Goal: Information Seeking & Learning: Learn about a topic

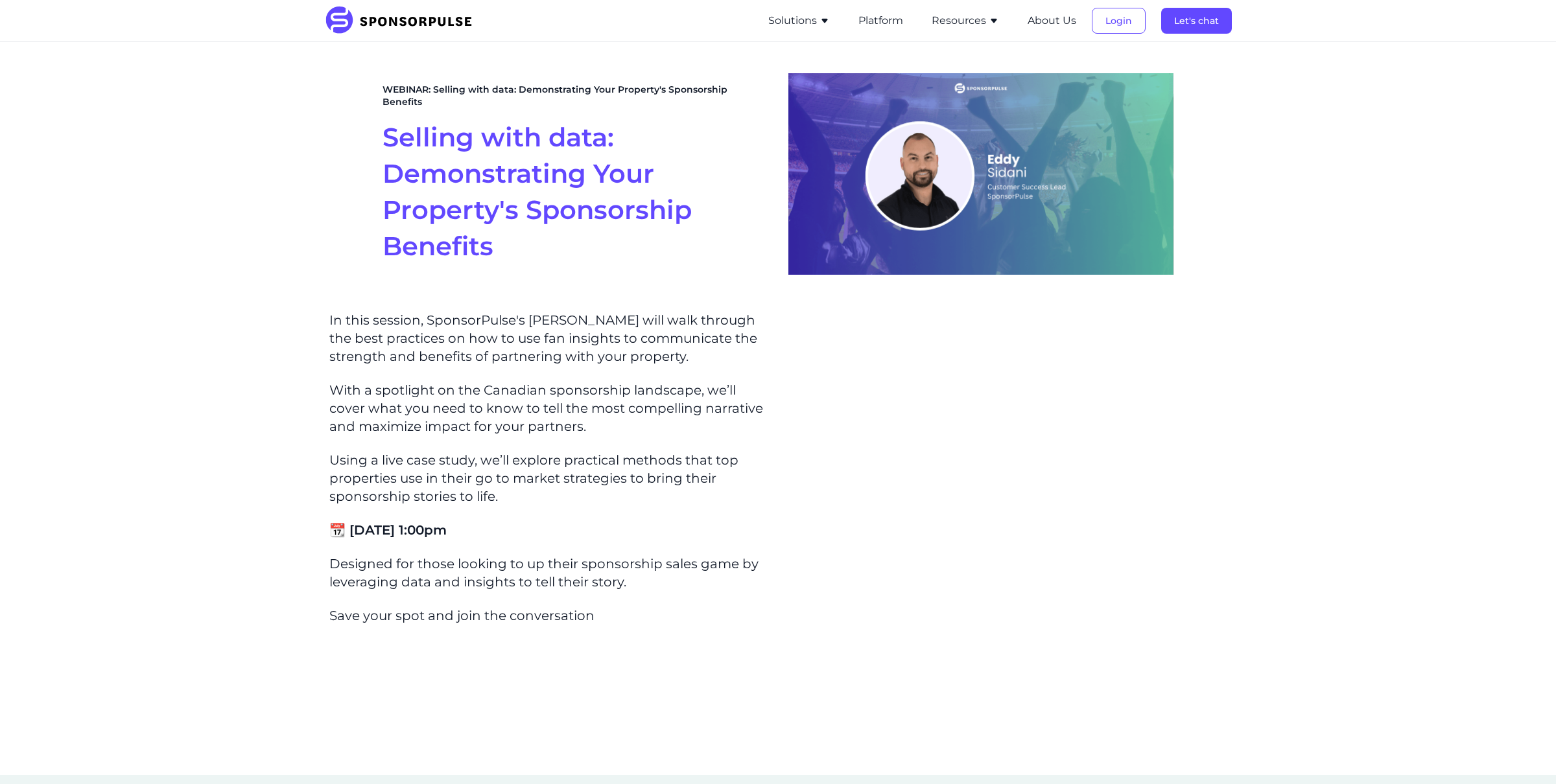
click at [967, 27] on button "Resources" at bounding box center [965, 21] width 67 height 16
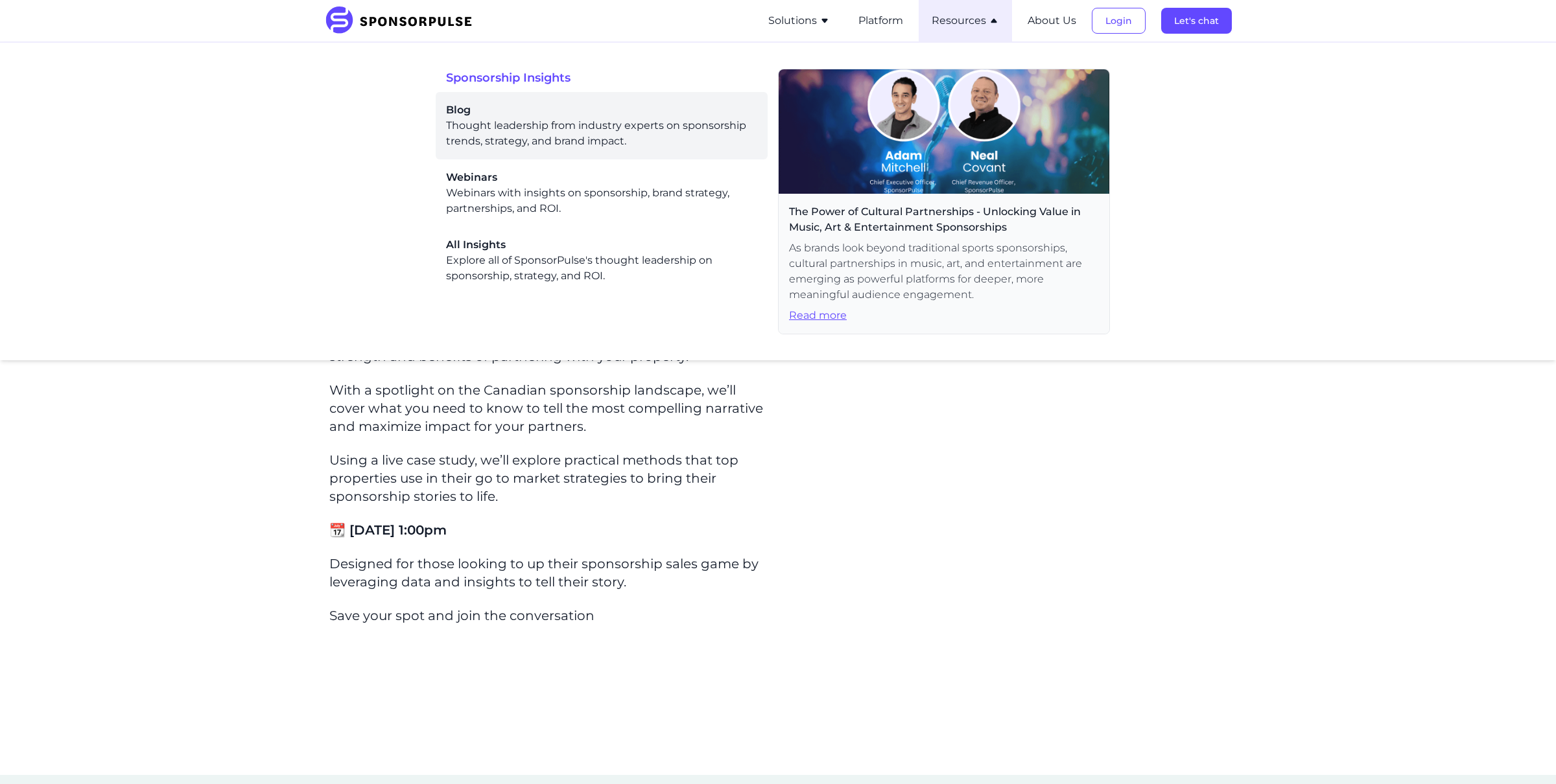
click at [543, 137] on div "Blog Thought leadership from industry experts on sponsorship trends, strategy, …" at bounding box center [601, 125] width 311 height 47
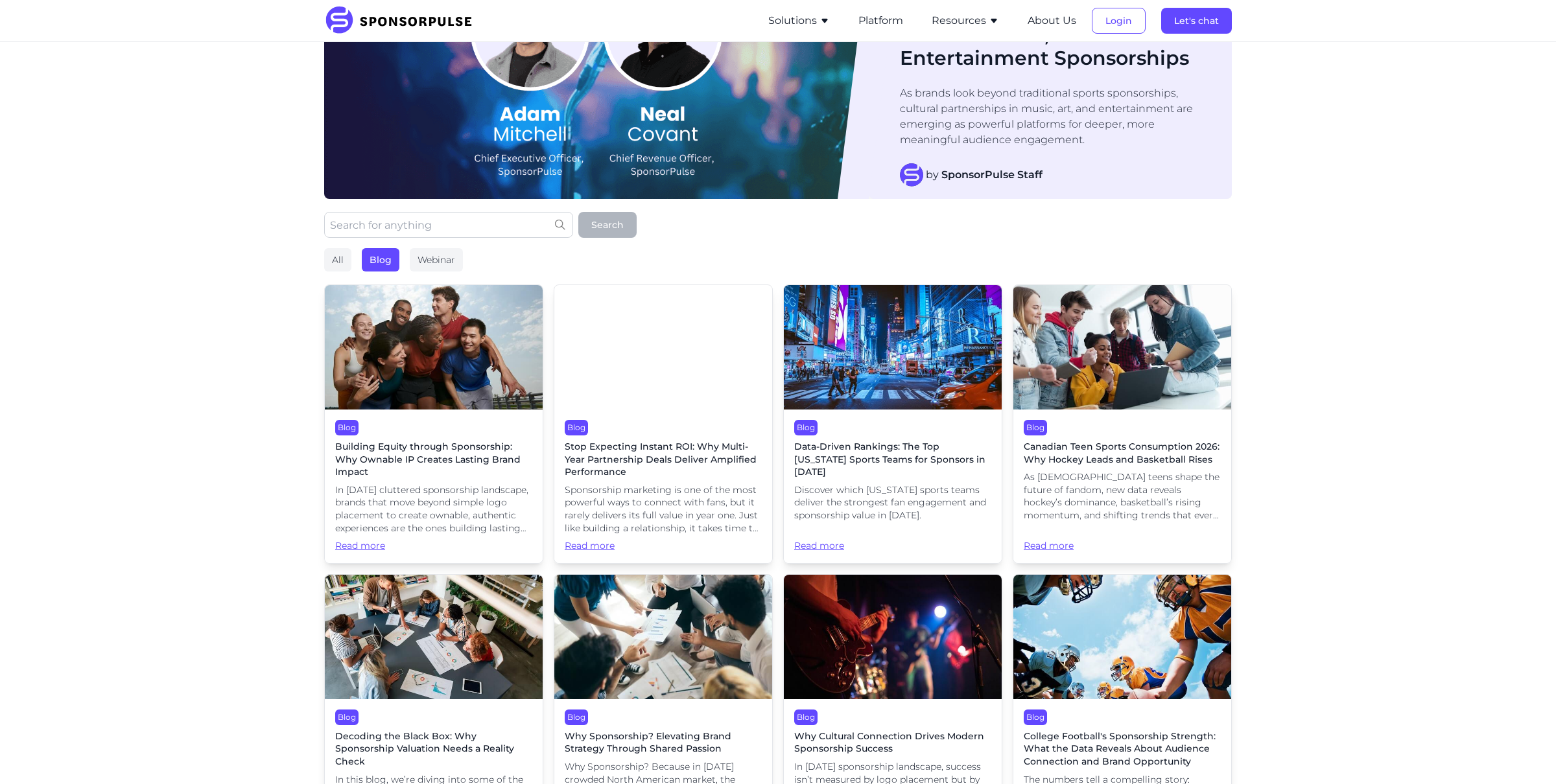
scroll to position [110, 0]
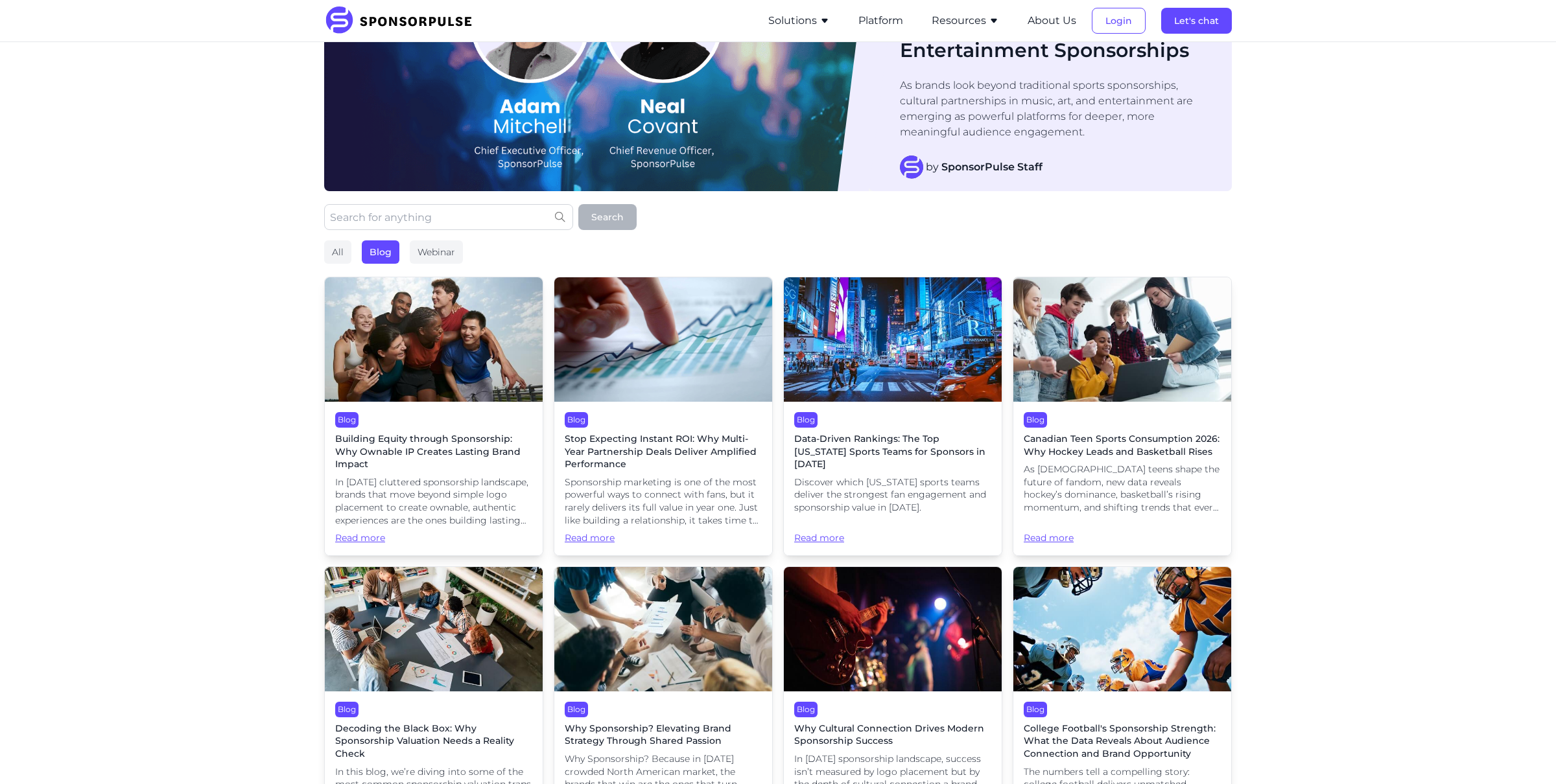
click at [798, 431] on div "Blog Data-Driven Rankings: The Top New York Sports Teams for Sponsors in 2025 D…" at bounding box center [892, 478] width 218 height 154
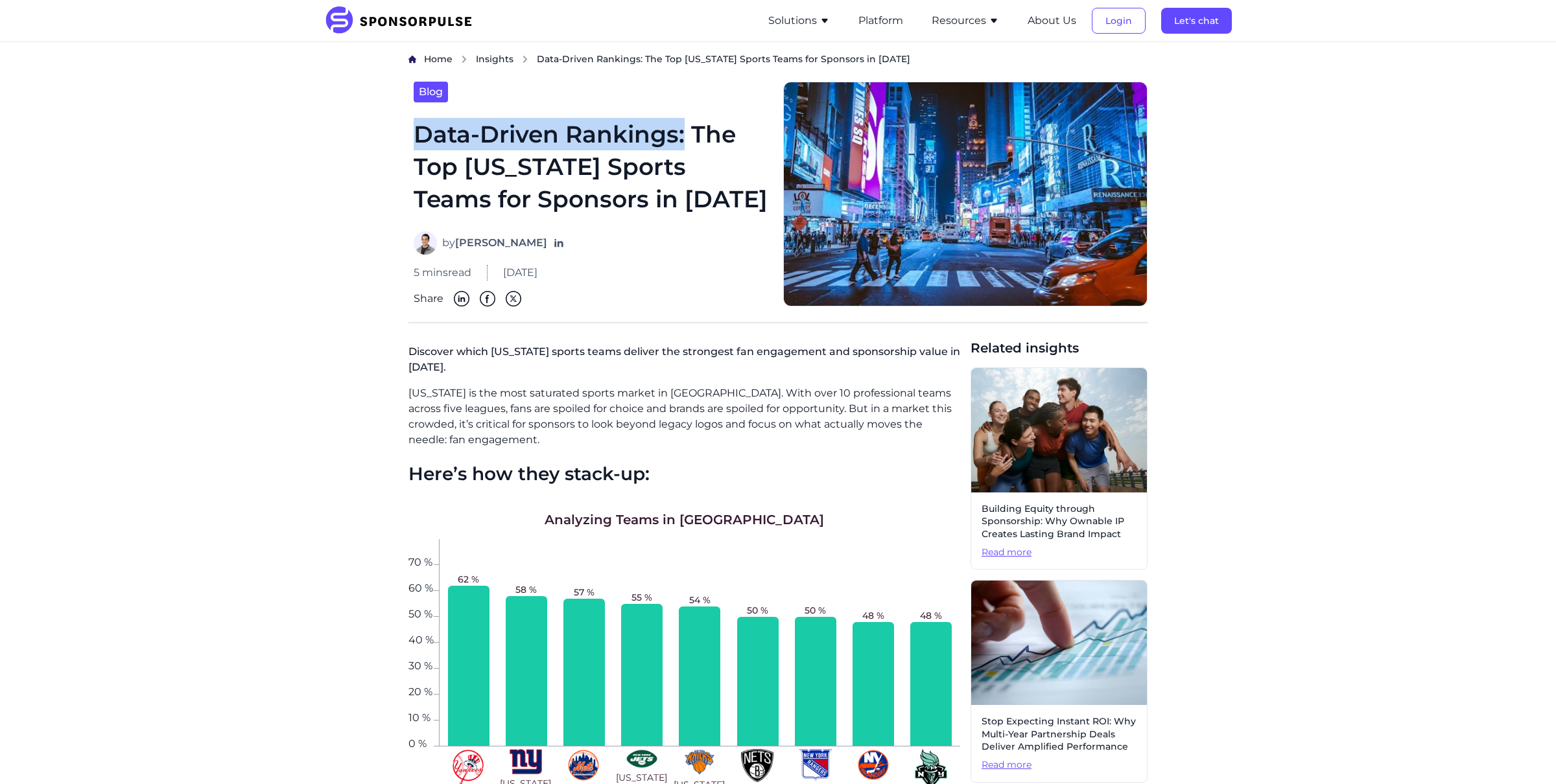
drag, startPoint x: 415, startPoint y: 130, endPoint x: 685, endPoint y: 126, distance: 270.0
click at [685, 127] on h1 "Data-Driven Rankings: The Top New York Sports Teams for Sponsors in 2025" at bounding box center [590, 167] width 354 height 98
copy h1 "Data-Driven Rankings:"
